Goal: Book appointment/travel/reservation

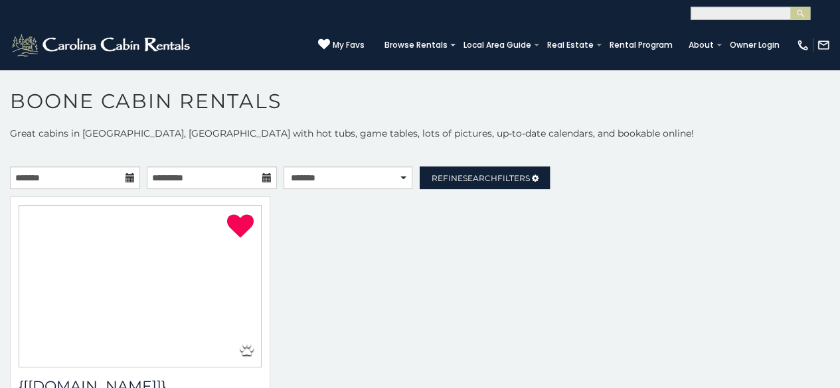
select select "**********"
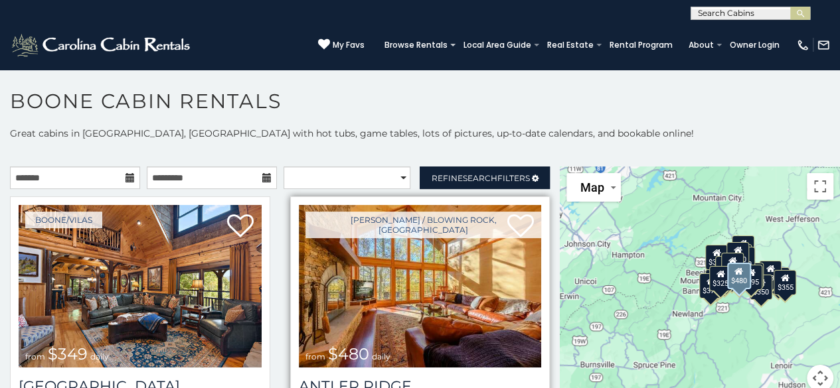
drag, startPoint x: 0, startPoint y: 0, endPoint x: 307, endPoint y: 288, distance: 421.3
click at [307, 288] on img at bounding box center [420, 286] width 243 height 163
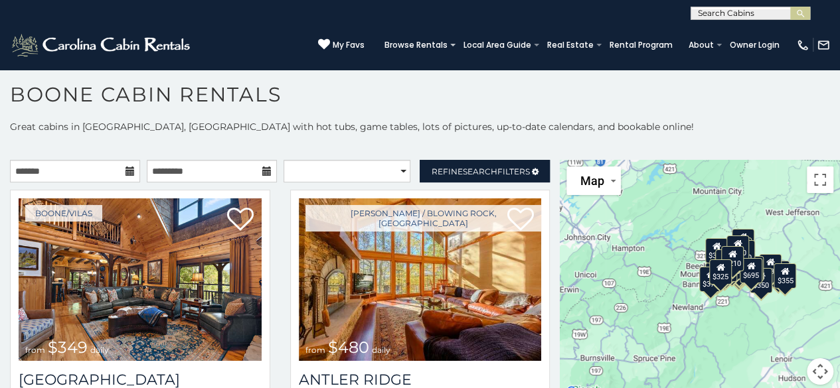
scroll to position [12, 0]
